Goal: Task Accomplishment & Management: Use online tool/utility

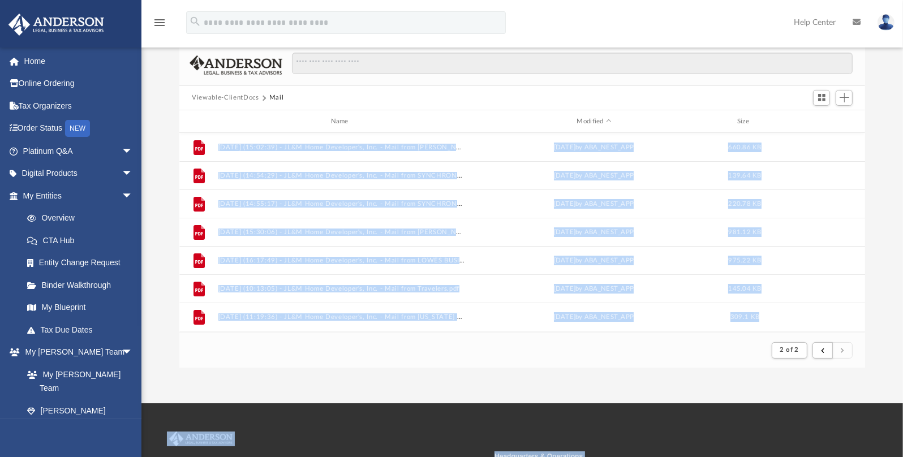
scroll to position [214, 677]
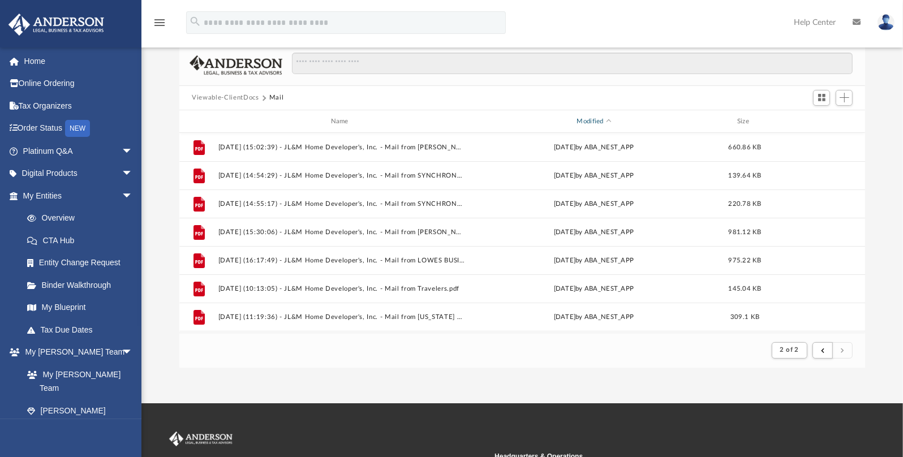
click at [504, 118] on div "Modified" at bounding box center [593, 122] width 247 height 10
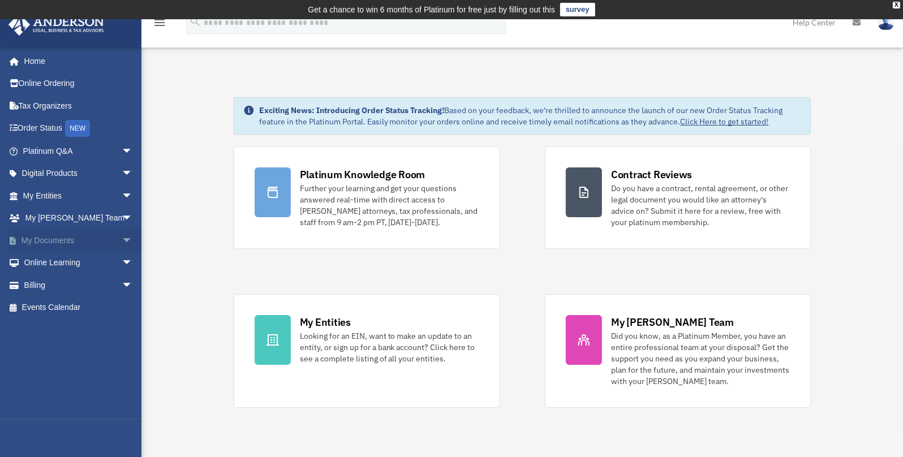
click at [122, 238] on span "arrow_drop_down" at bounding box center [133, 240] width 23 height 23
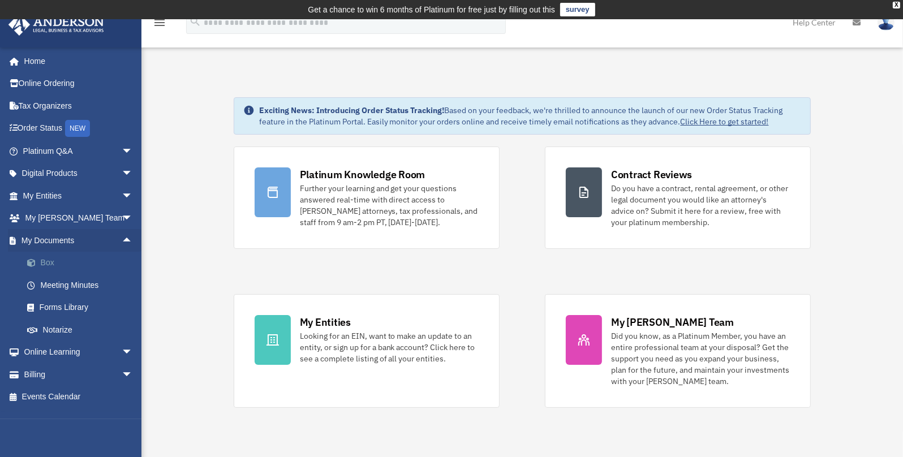
click at [50, 262] on link "Box" at bounding box center [83, 263] width 134 height 23
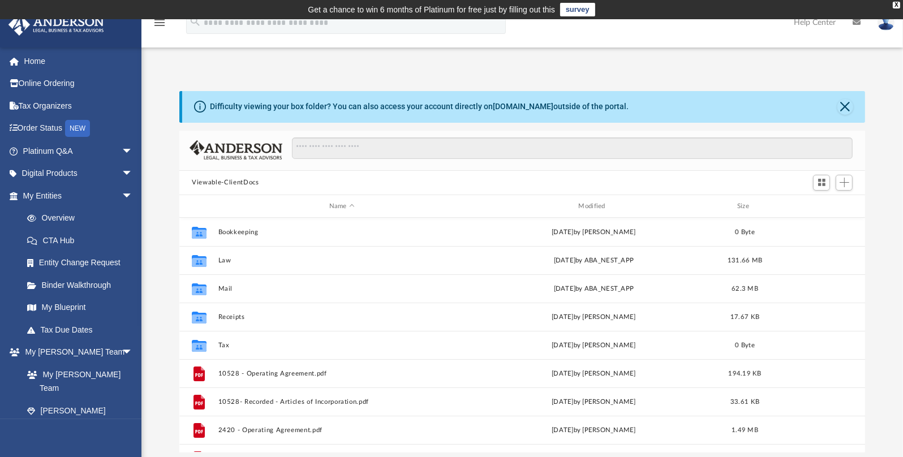
scroll to position [248, 677]
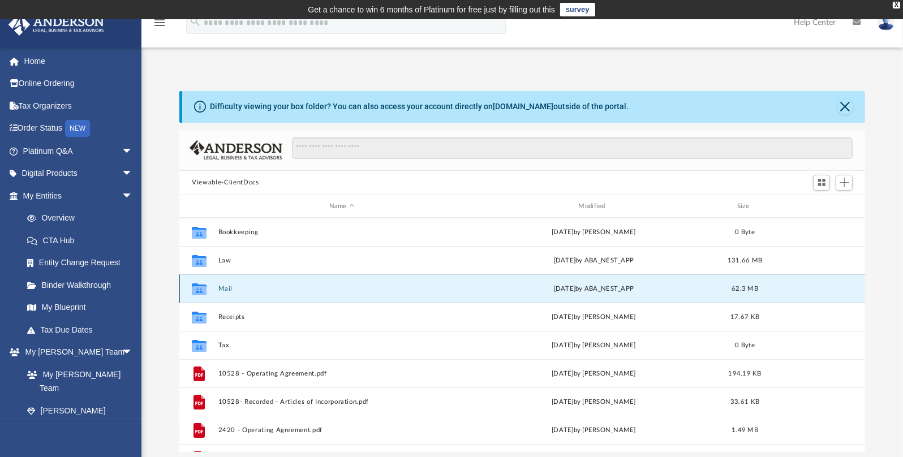
click at [221, 288] on button "Mail" at bounding box center [341, 288] width 247 height 7
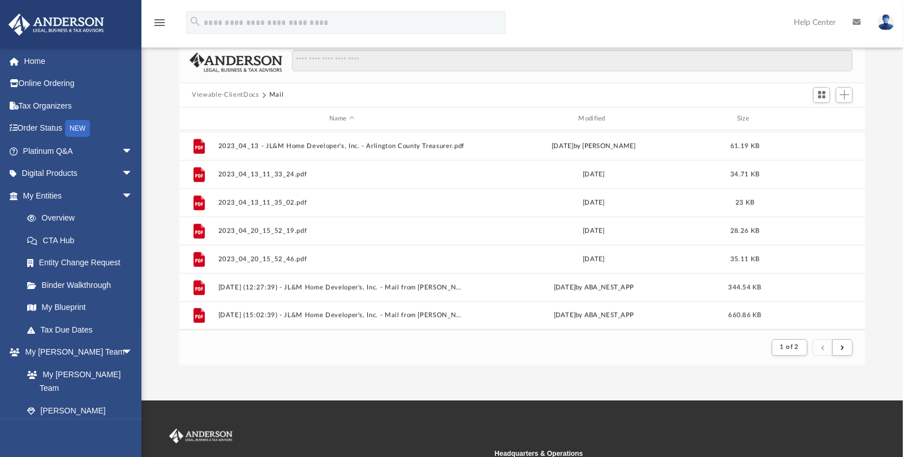
scroll to position [95, 0]
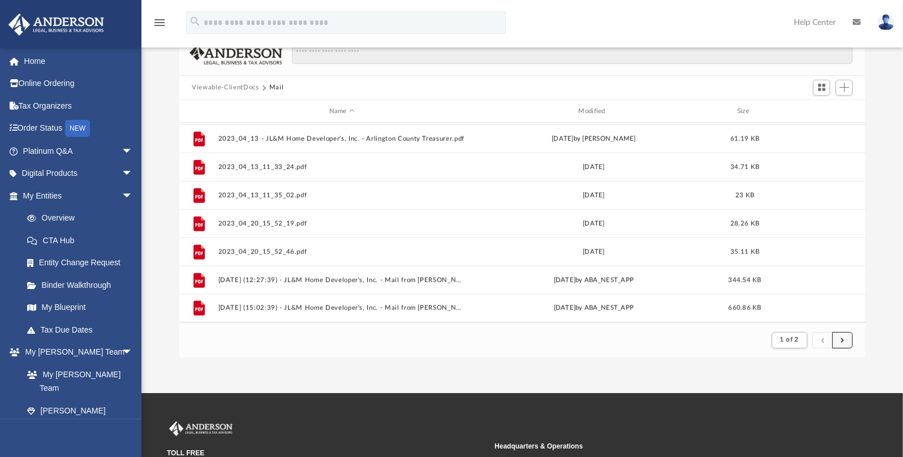
click at [845, 340] on button "submit" at bounding box center [843, 340] width 20 height 16
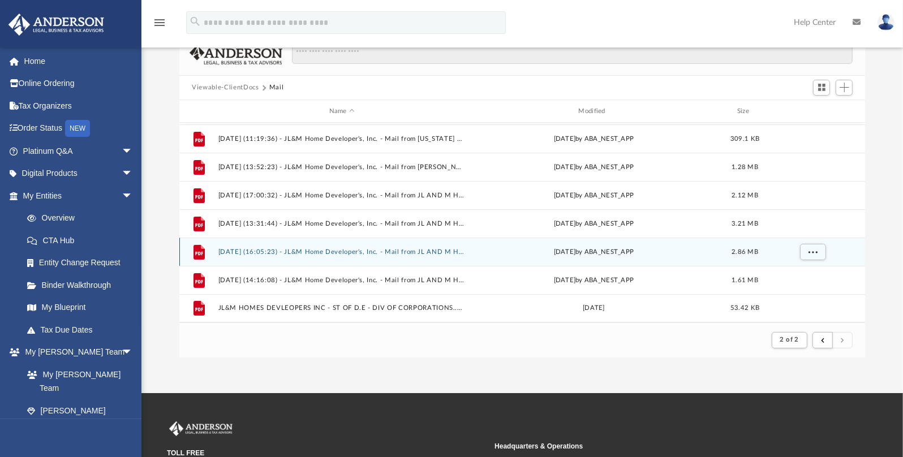
scroll to position [139, 0]
click at [418, 251] on div "File 2024.09.12 (16:17:49) - JL&M Home Developer's, Inc. - Mail from LOWES BUSI…" at bounding box center [522, 223] width 686 height 200
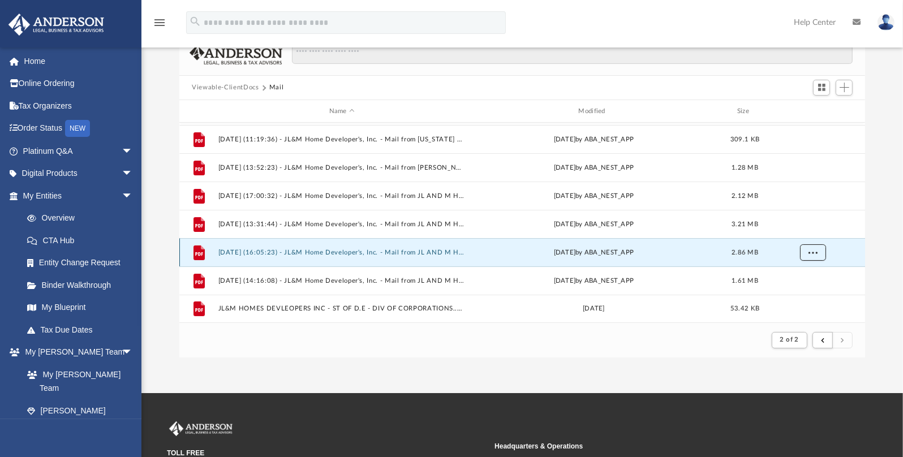
click at [813, 251] on span "More options" at bounding box center [813, 253] width 9 height 6
drag, startPoint x: 797, startPoint y: 289, endPoint x: 805, endPoint y: 276, distance: 15.7
click at [805, 276] on li "Preview" at bounding box center [803, 275] width 33 height 12
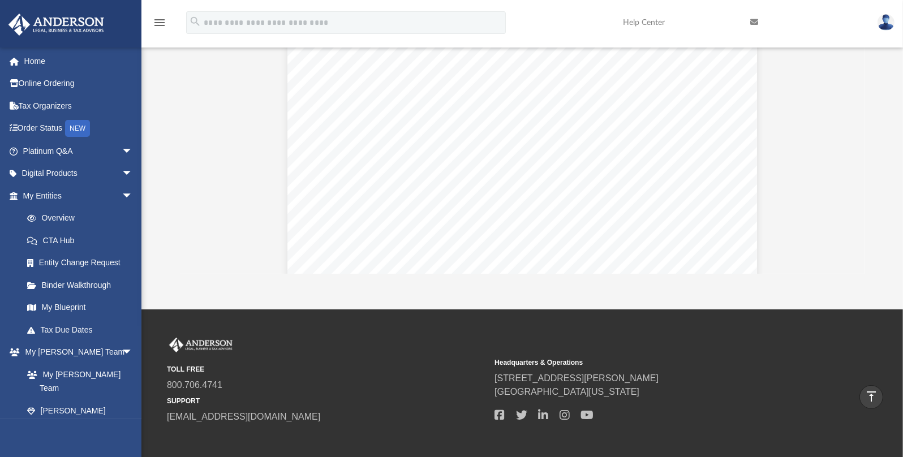
scroll to position [173, 0]
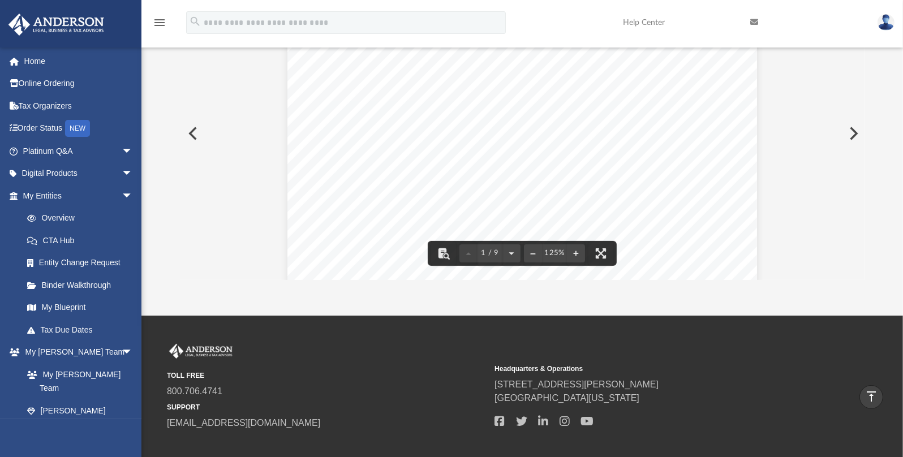
click at [855, 130] on button "Preview" at bounding box center [852, 134] width 25 height 32
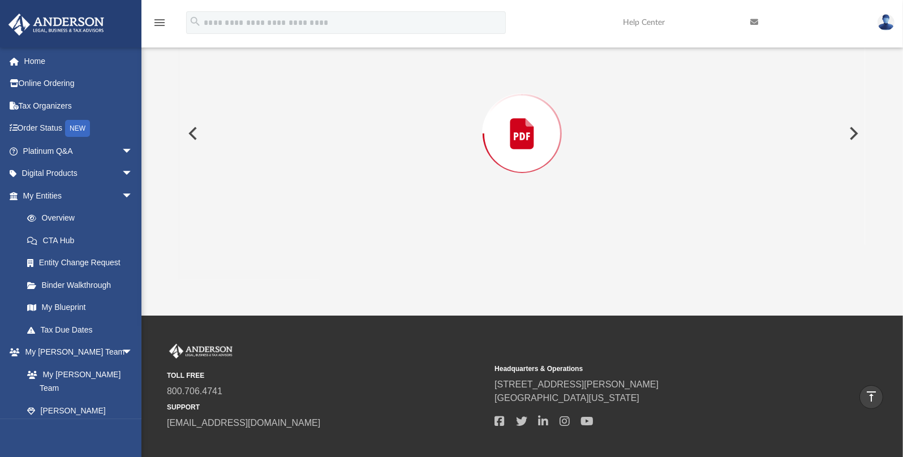
scroll to position [130, 0]
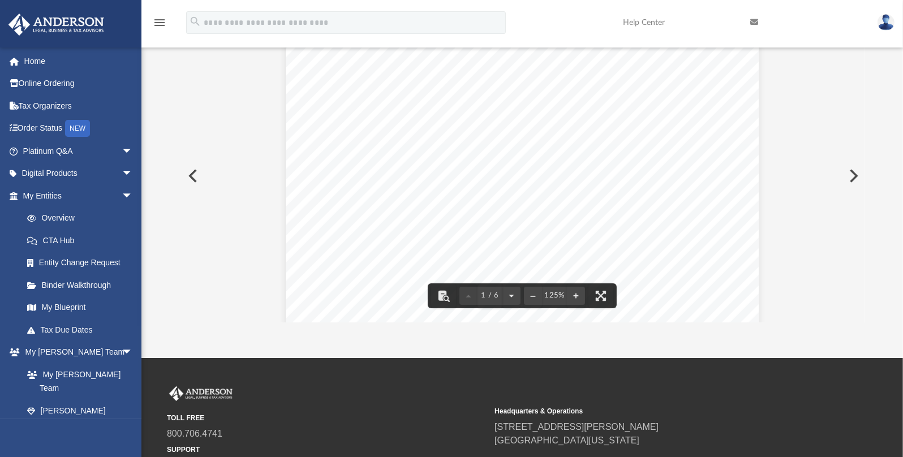
click at [856, 182] on button "Preview" at bounding box center [852, 176] width 25 height 32
click at [194, 177] on button "Preview" at bounding box center [191, 176] width 25 height 32
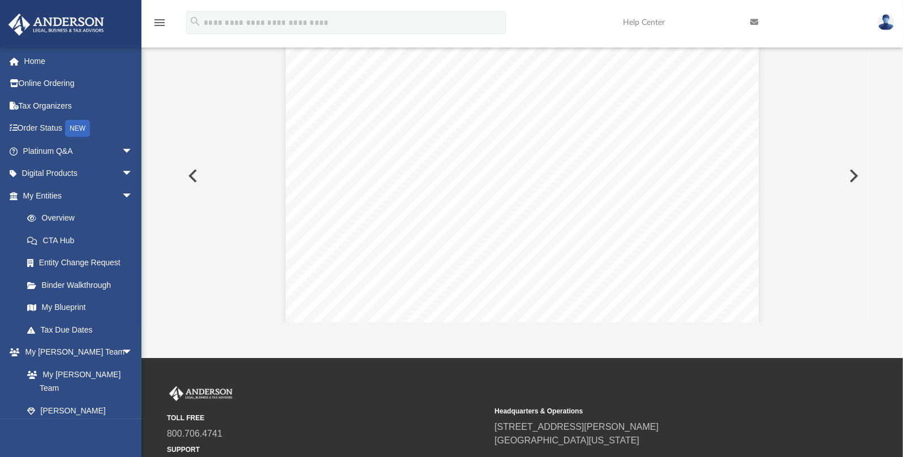
click at [195, 180] on button "Preview" at bounding box center [191, 176] width 25 height 32
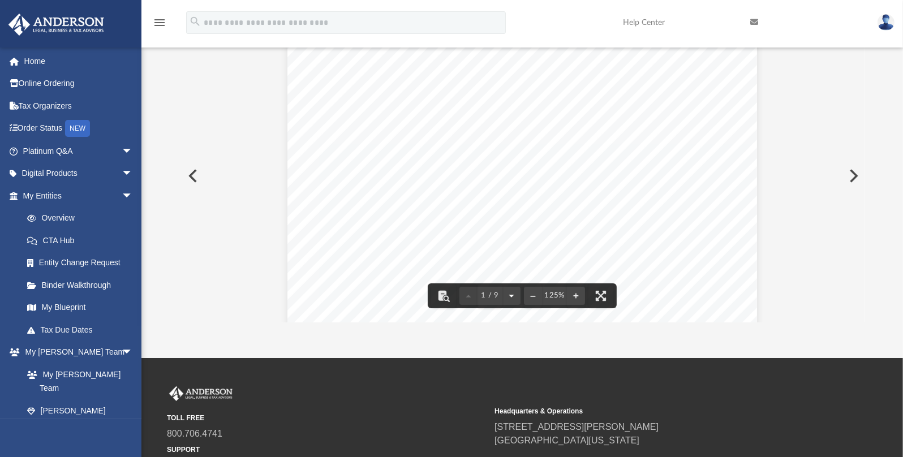
click at [514, 295] on button "File preview" at bounding box center [512, 296] width 18 height 25
click at [509, 294] on button "File preview" at bounding box center [512, 296] width 18 height 25
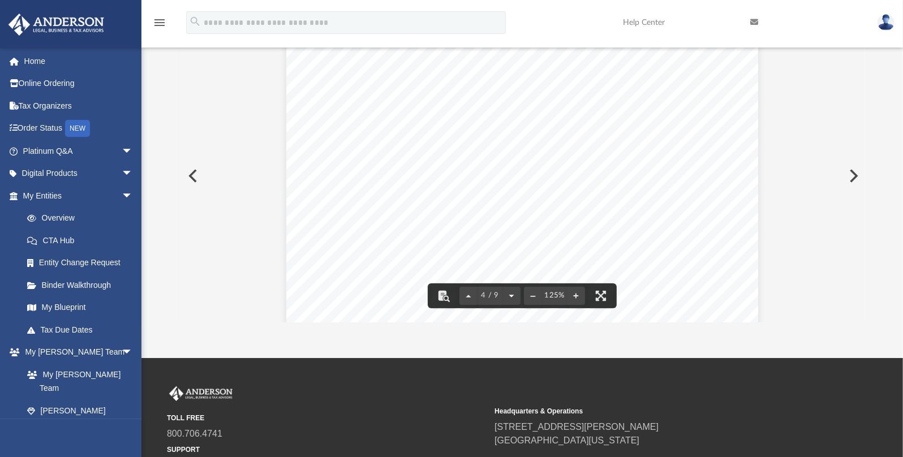
click at [509, 294] on button "File preview" at bounding box center [512, 296] width 18 height 25
drag, startPoint x: 599, startPoint y: 174, endPoint x: 590, endPoint y: 154, distance: 22.0
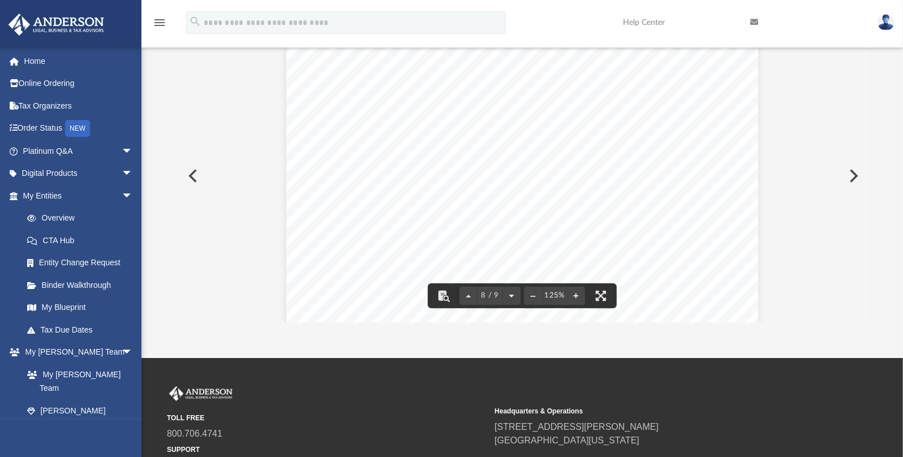
click at [512, 297] on button "File preview" at bounding box center [512, 296] width 18 height 25
click at [469, 295] on button "File preview" at bounding box center [469, 296] width 18 height 25
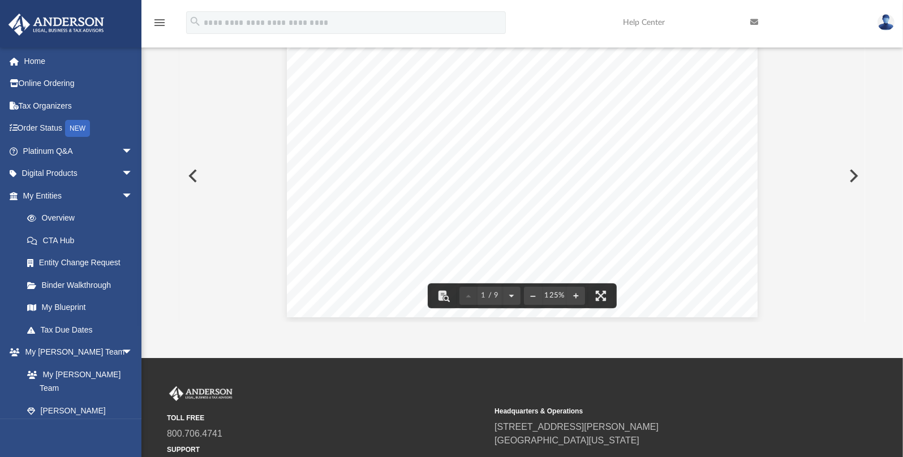
scroll to position [0, 0]
drag, startPoint x: 853, startPoint y: 164, endPoint x: 833, endPoint y: 35, distance: 131.3
click at [833, 35] on div "menu search Site Menu add jlmhdinc@gmail.com My Profile Reset Password Logout H…" at bounding box center [451, 123] width 903 height 469
click at [194, 177] on button "Preview" at bounding box center [191, 176] width 25 height 32
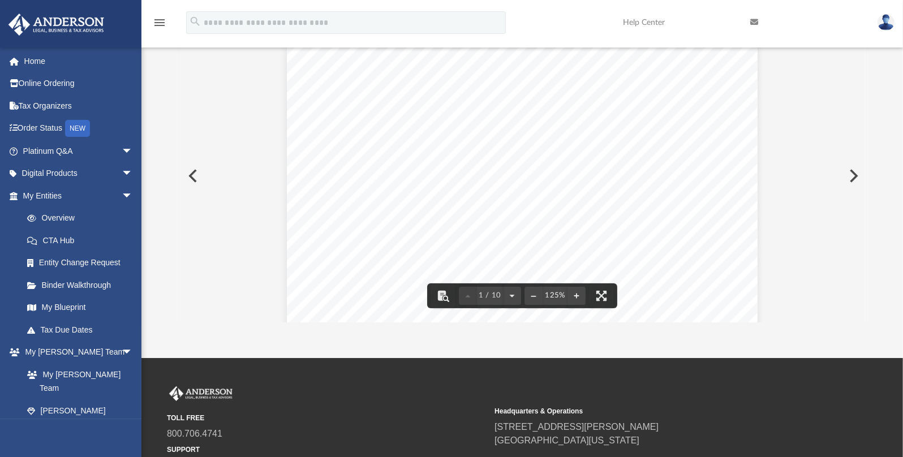
click at [194, 175] on button "Preview" at bounding box center [191, 176] width 25 height 32
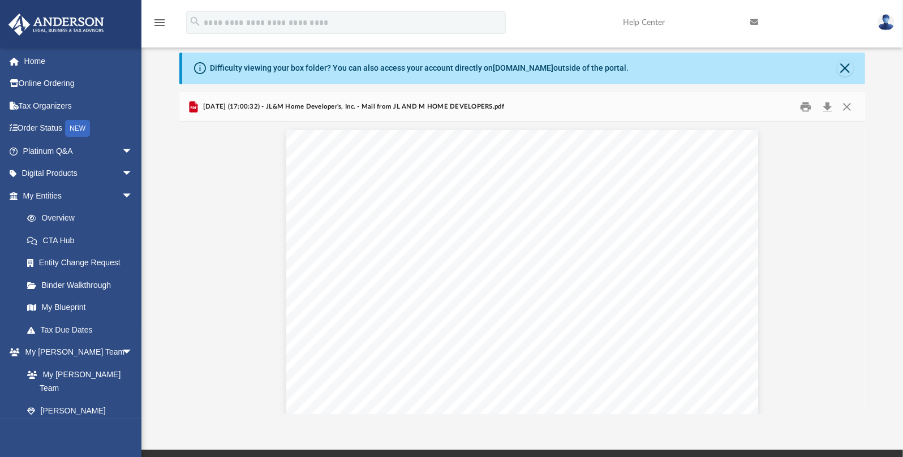
scroll to position [36, 0]
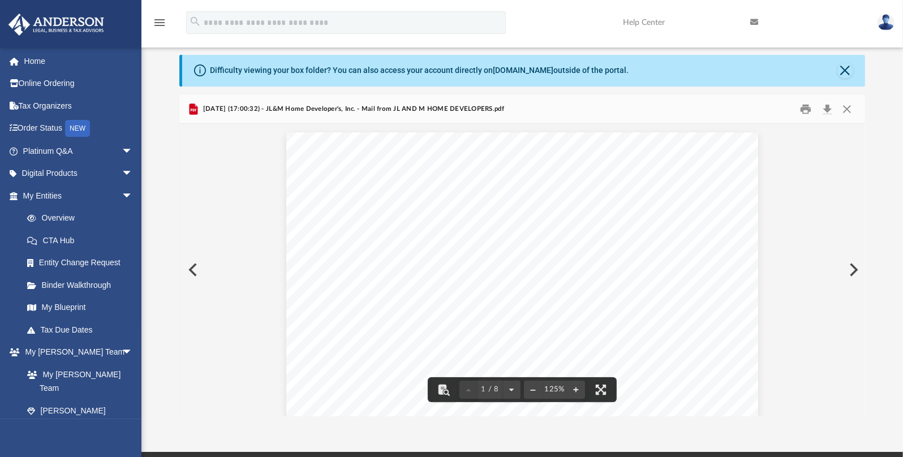
click at [190, 273] on button "Preview" at bounding box center [191, 270] width 25 height 32
